Goal: Task Accomplishment & Management: Manage account settings

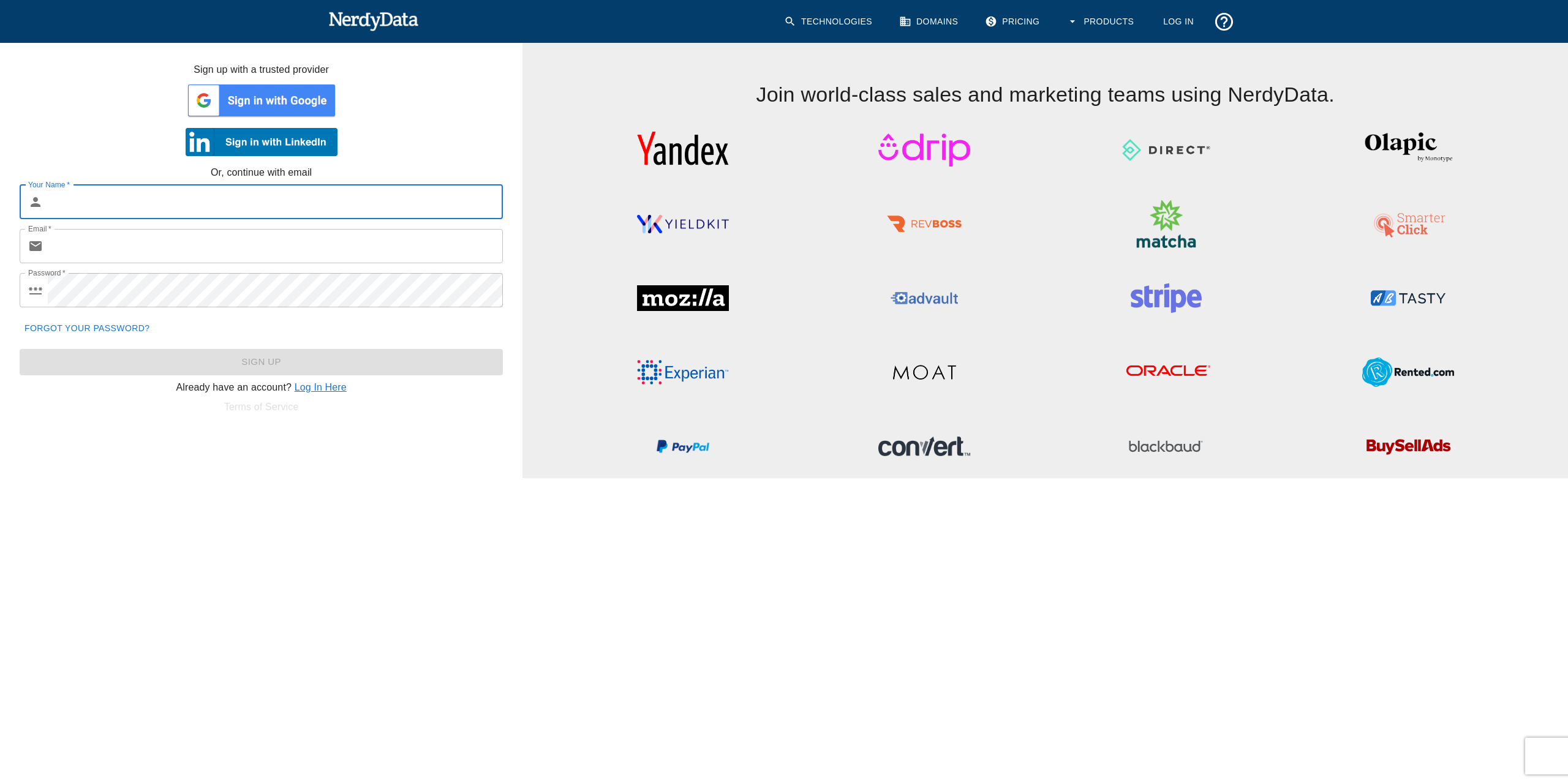
click at [317, 388] on link "Log In Here" at bounding box center [321, 387] width 52 height 10
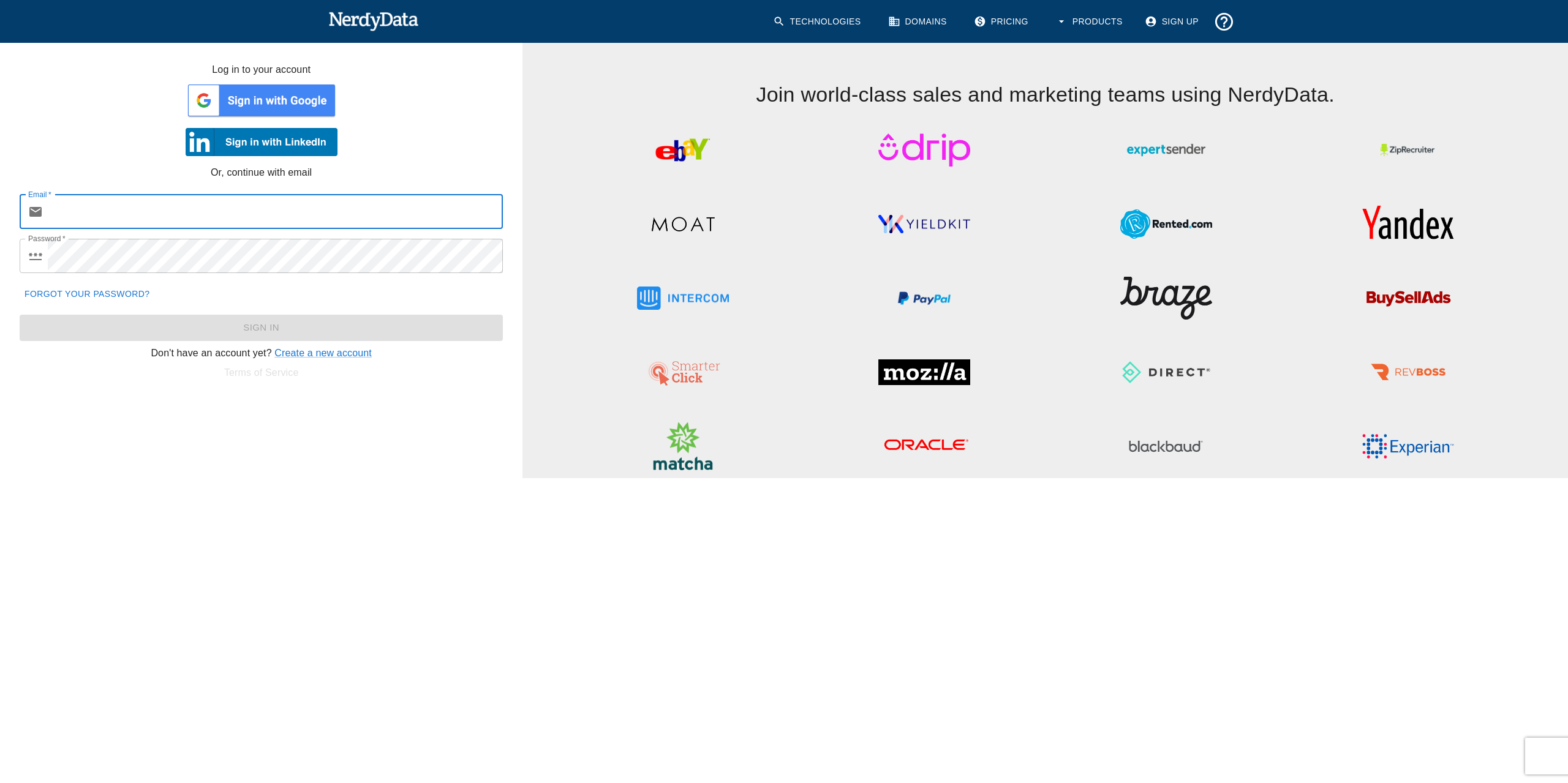
click at [146, 210] on input "Email   *" at bounding box center [275, 212] width 455 height 34
type input "[PERSON_NAME][EMAIL_ADDRESS][DOMAIN_NAME]"
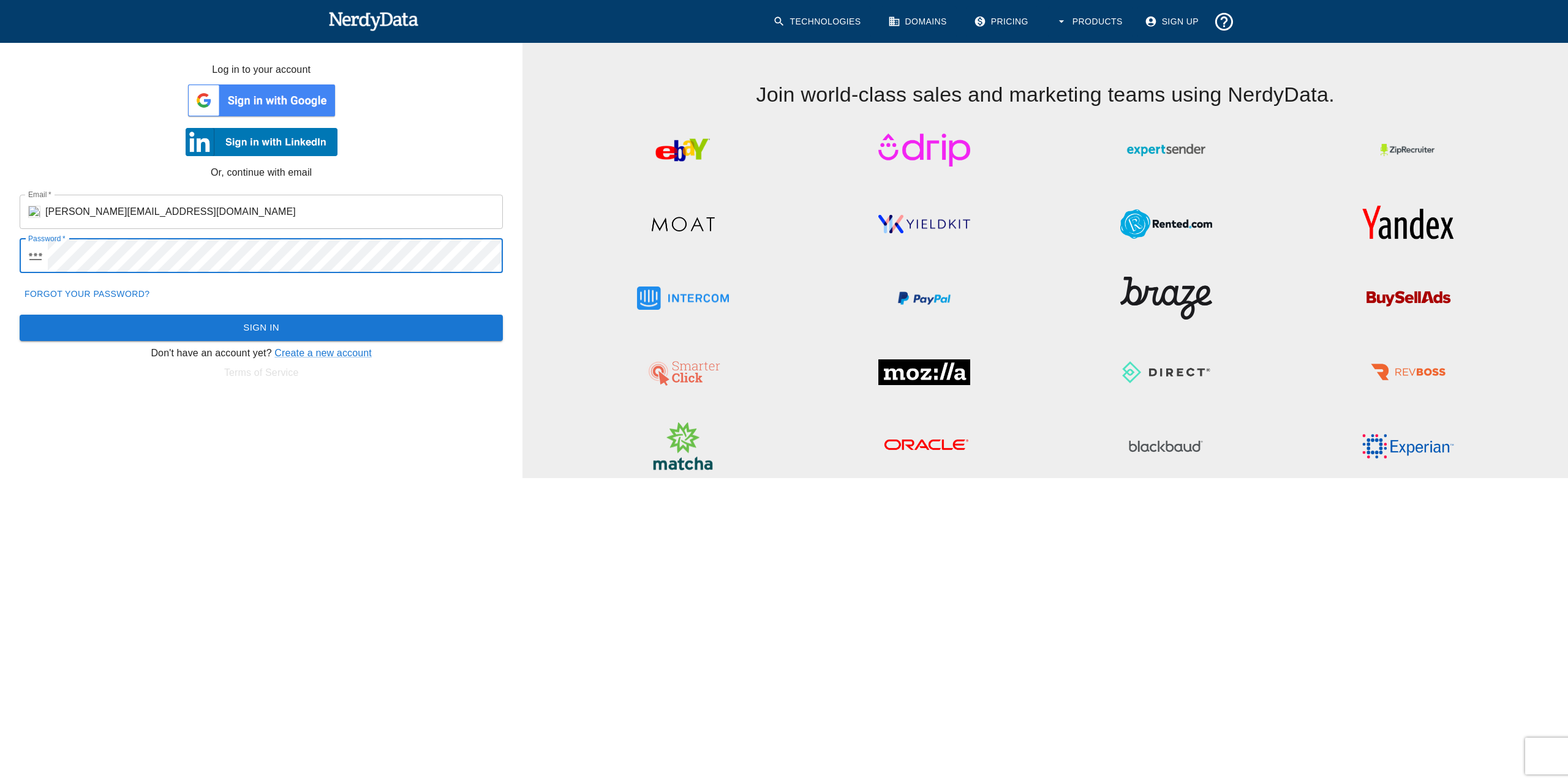
click at [20, 315] on button "Sign In" at bounding box center [261, 328] width 483 height 26
